Goal: Check status: Check status

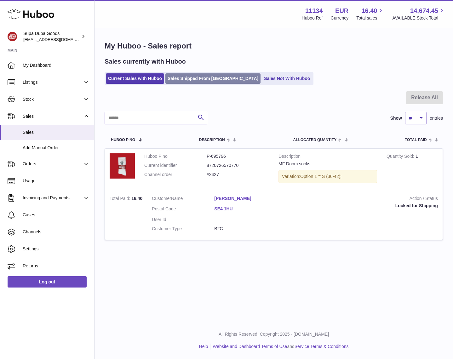
click at [183, 82] on link "Sales Shipped From Huboo" at bounding box center [212, 78] width 95 height 10
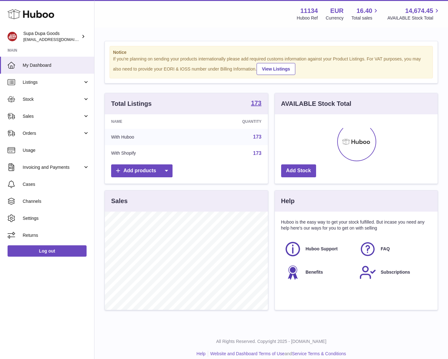
scroll to position [98, 163]
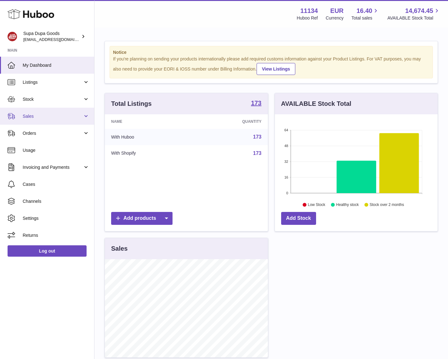
click at [43, 120] on link "Sales" at bounding box center [47, 116] width 94 height 17
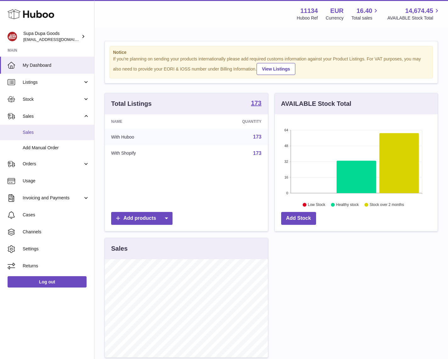
click at [47, 131] on span "Sales" at bounding box center [56, 132] width 67 height 6
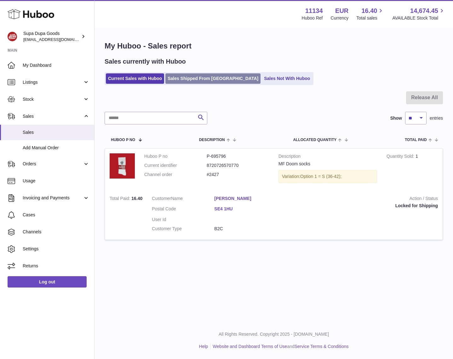
click at [197, 80] on link "Sales Shipped From [GEOGRAPHIC_DATA]" at bounding box center [212, 78] width 95 height 10
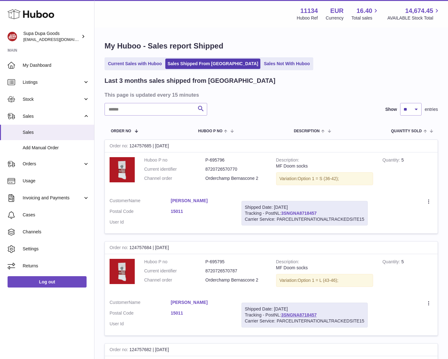
click at [294, 213] on link "3SNGNA8718457" at bounding box center [299, 213] width 36 height 5
